Goal: Task Accomplishment & Management: Manage account settings

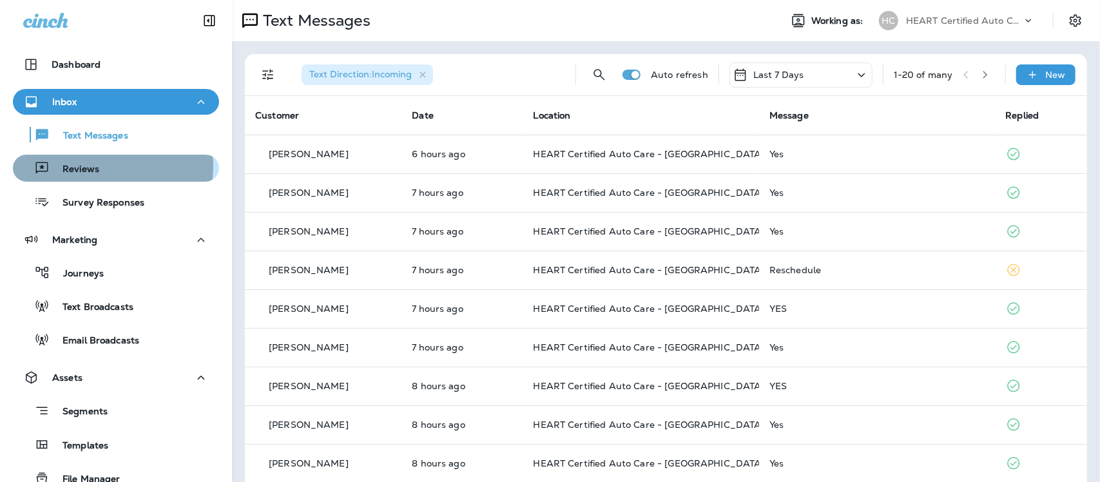
click at [97, 166] on p "Reviews" at bounding box center [75, 170] width 50 height 12
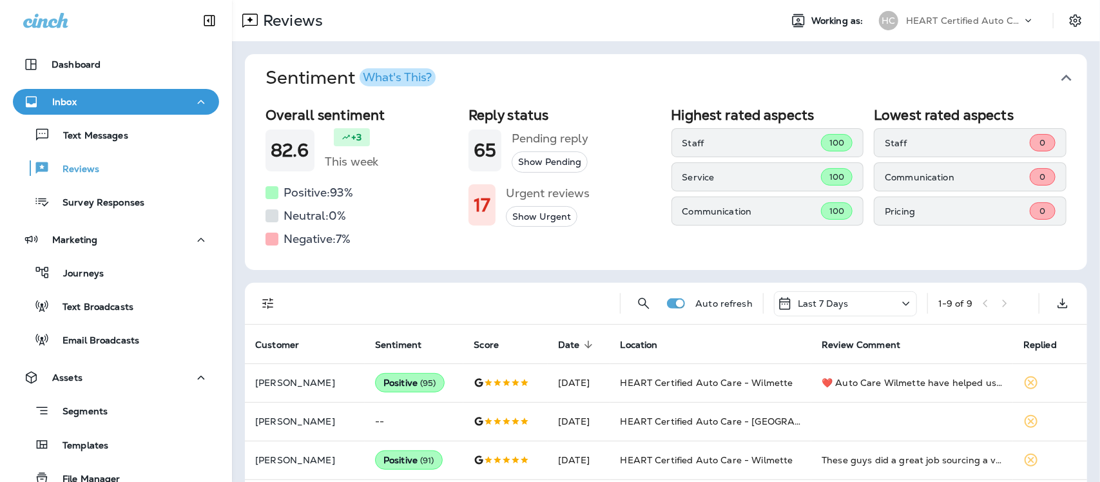
click at [1060, 75] on icon "button" at bounding box center [1066, 78] width 21 height 21
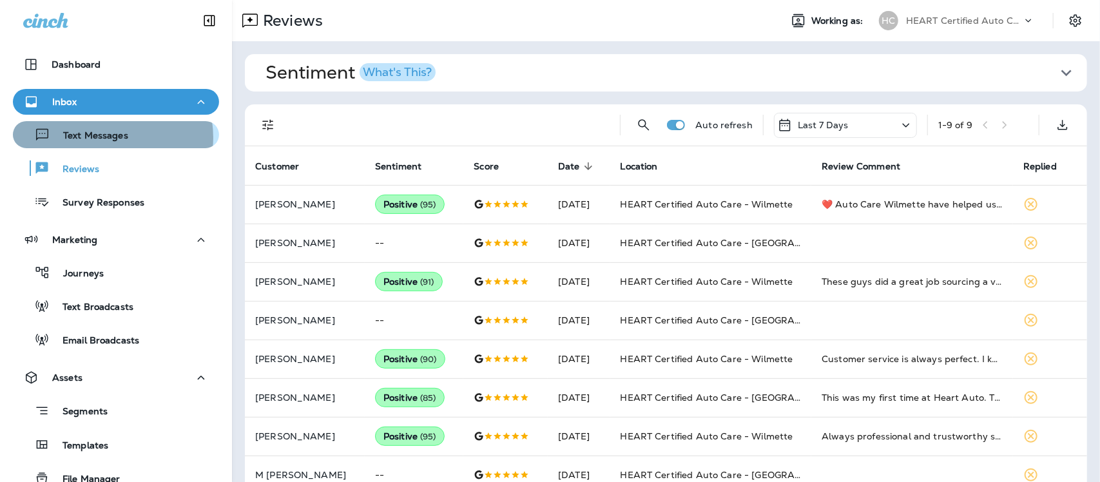
click at [108, 137] on p "Text Messages" at bounding box center [89, 136] width 78 height 12
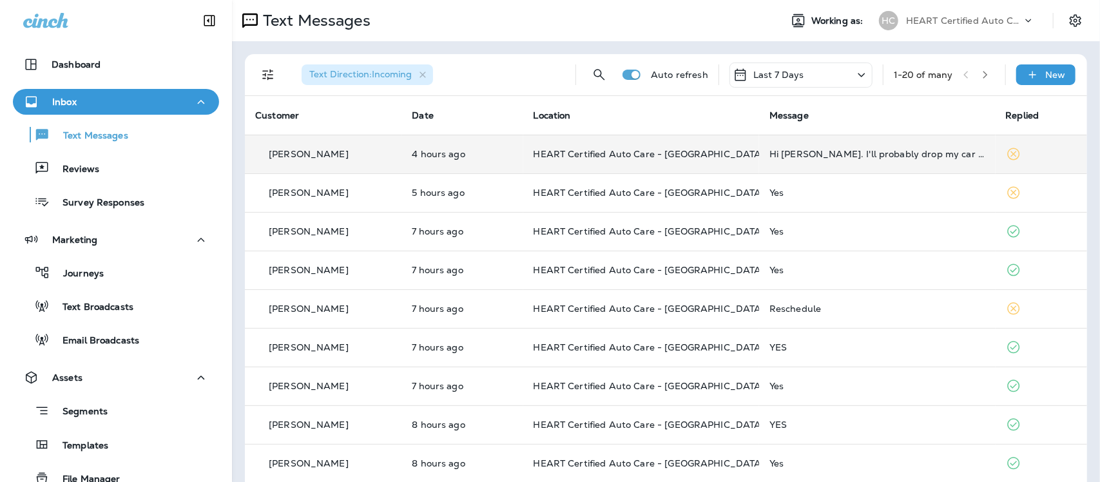
click at [822, 159] on div "Hi [PERSON_NAME]. I'll probably drop my car off [DATE] closer to 10:30. I hope …" at bounding box center [878, 154] width 216 height 10
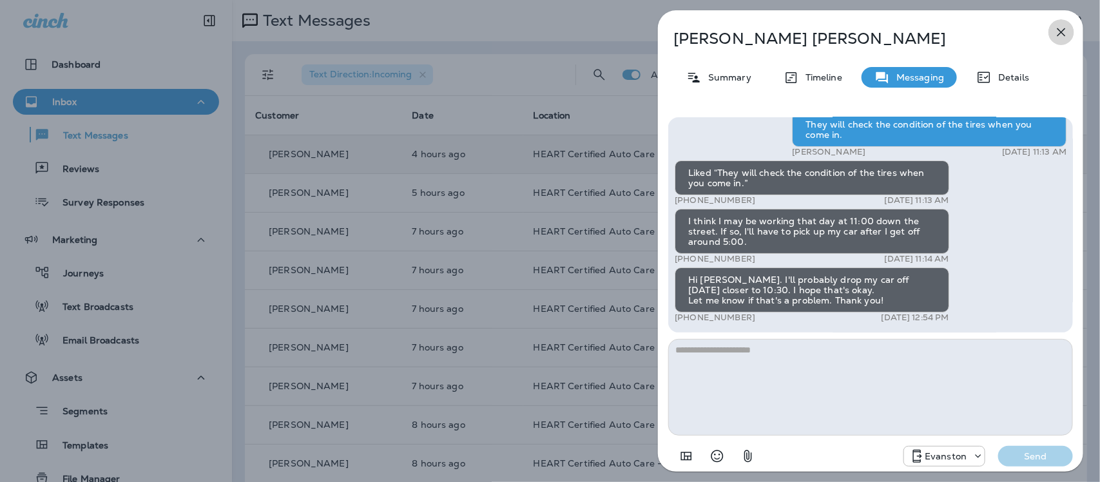
click at [1069, 29] on icon "button" at bounding box center [1061, 31] width 15 height 15
